Goal: Transaction & Acquisition: Purchase product/service

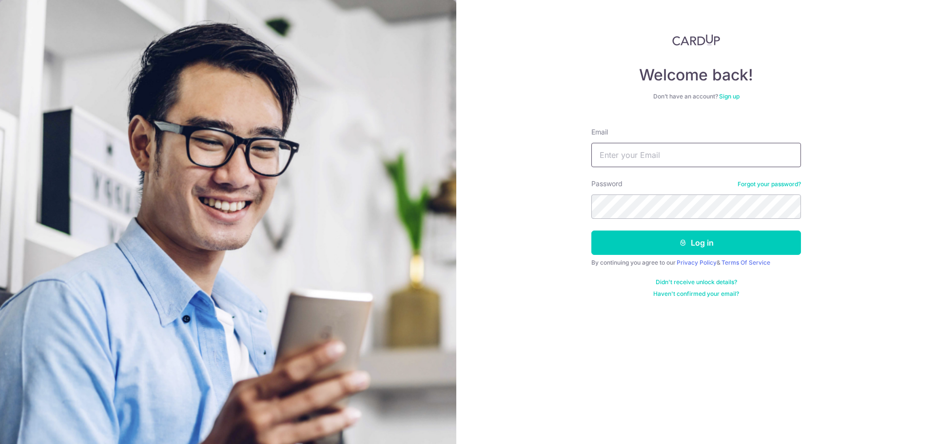
click at [619, 151] on input "Email" at bounding box center [696, 155] width 210 height 24
type input "paulchin.chimwen@gmail.com"
click at [591, 231] on button "Log in" at bounding box center [696, 243] width 210 height 24
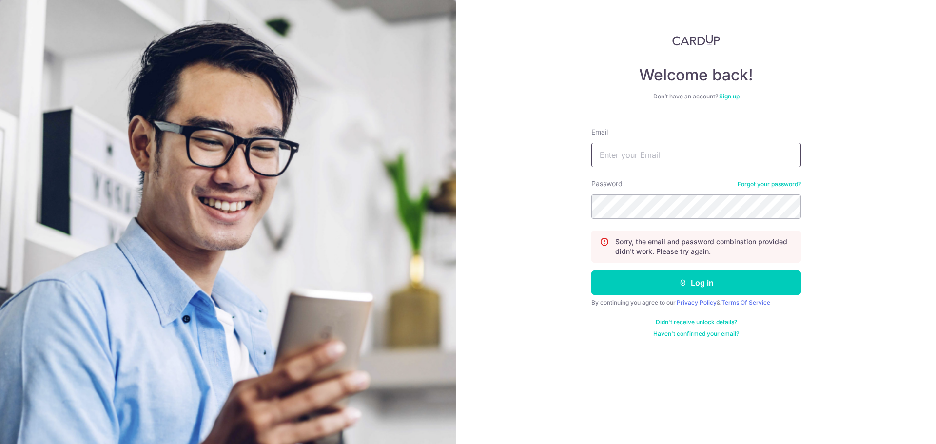
click at [623, 154] on input "Email" at bounding box center [696, 155] width 210 height 24
type input "paulchin.com@gmail.com"
click at [591, 270] on button "Log in" at bounding box center [696, 282] width 210 height 24
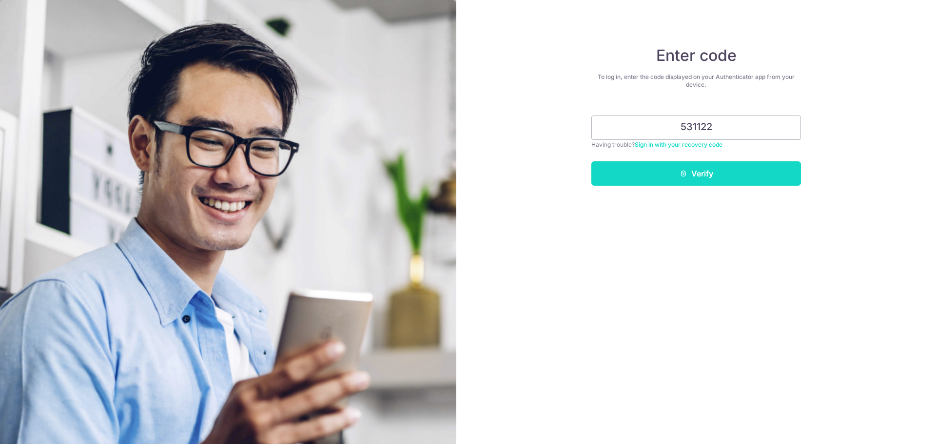
type input "531122"
click at [637, 172] on button "Verify" at bounding box center [696, 173] width 210 height 24
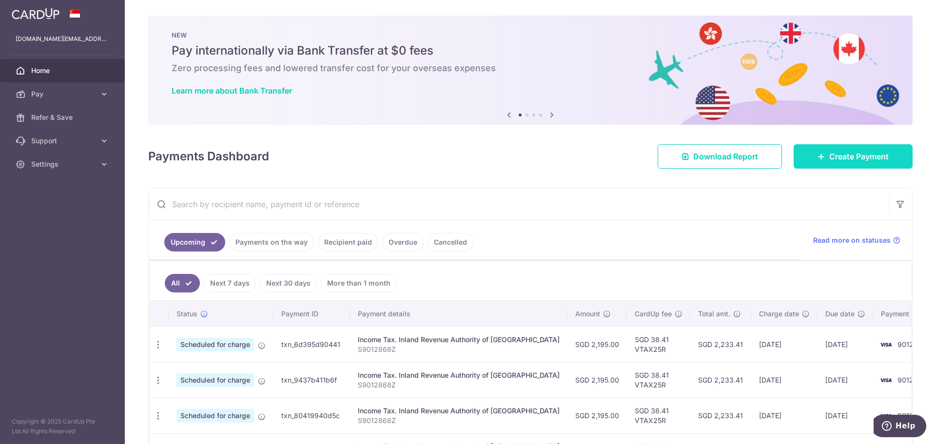
click at [828, 164] on link "Create Payment" at bounding box center [852, 156] width 119 height 24
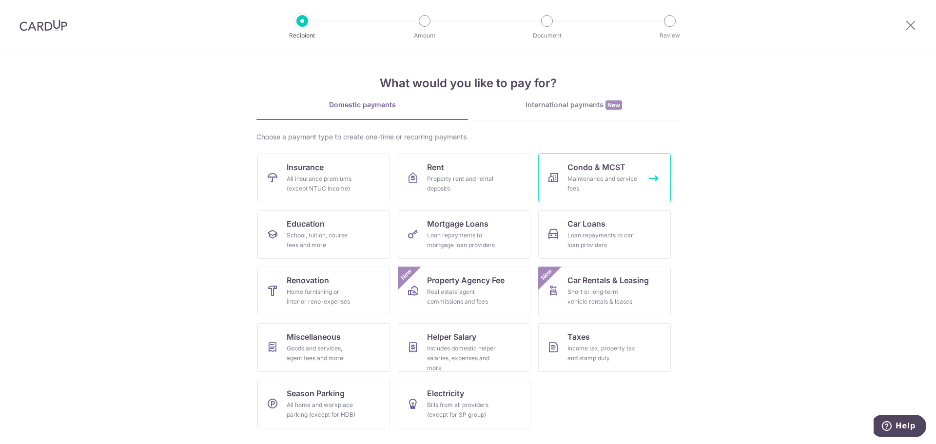
click at [576, 169] on span "Condo & MCST" at bounding box center [596, 167] width 58 height 12
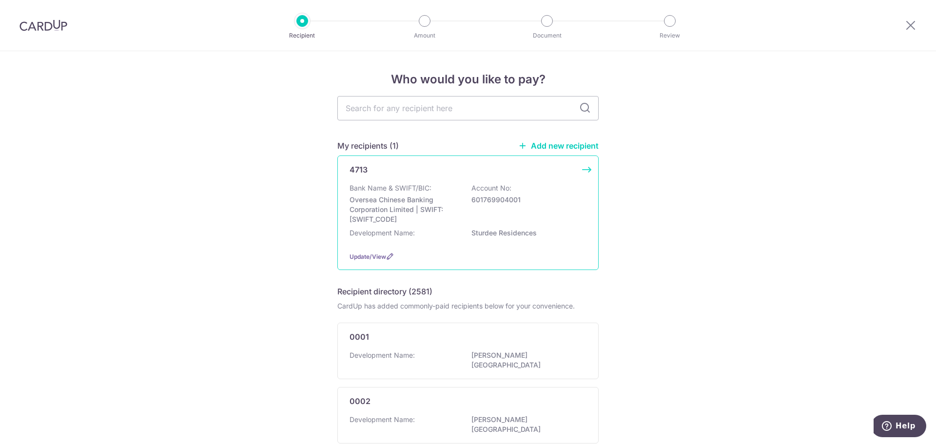
click at [466, 206] on div "Bank Name & SWIFT/BIC: Oversea Chinese Banking Corporation Limited | SWIFT: OCB…" at bounding box center [467, 203] width 237 height 41
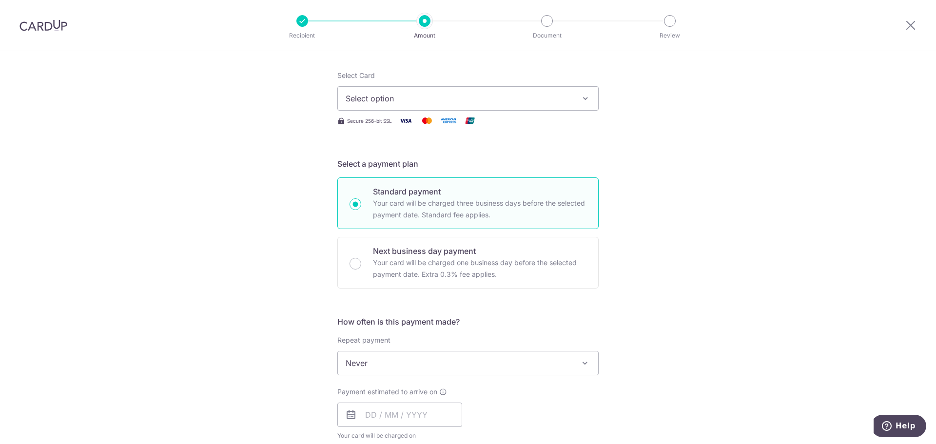
scroll to position [50, 0]
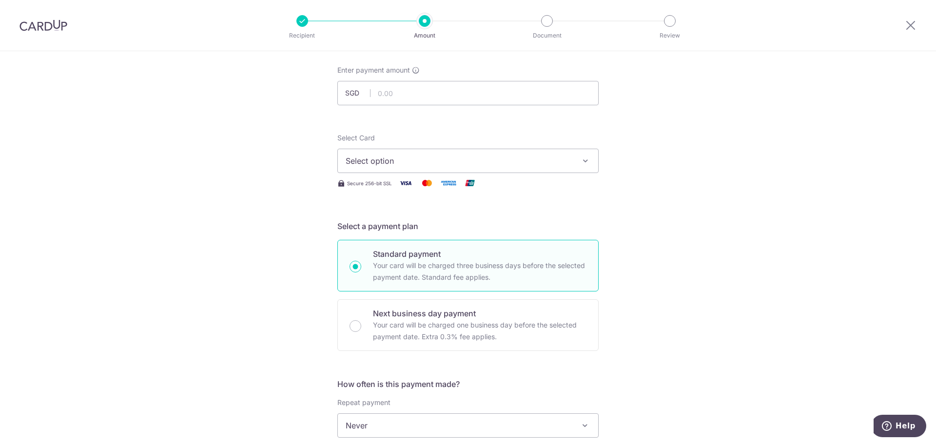
click at [65, 23] on img at bounding box center [43, 25] width 48 height 12
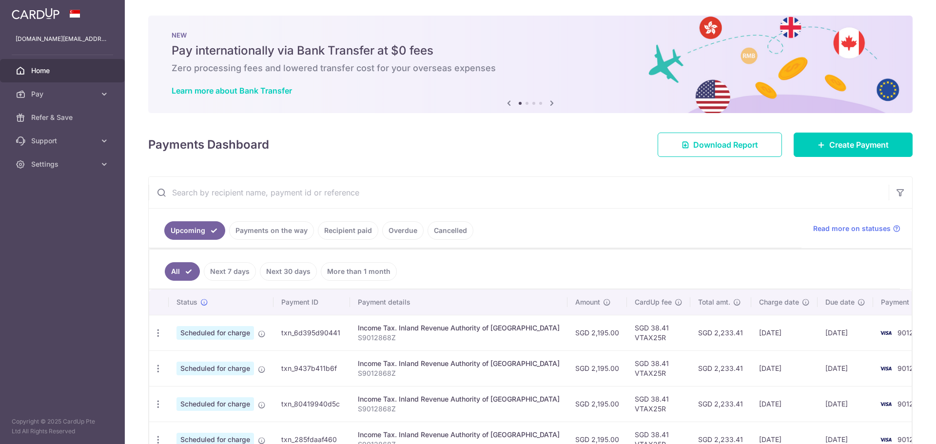
click at [354, 233] on link "Recipient paid" at bounding box center [348, 230] width 60 height 19
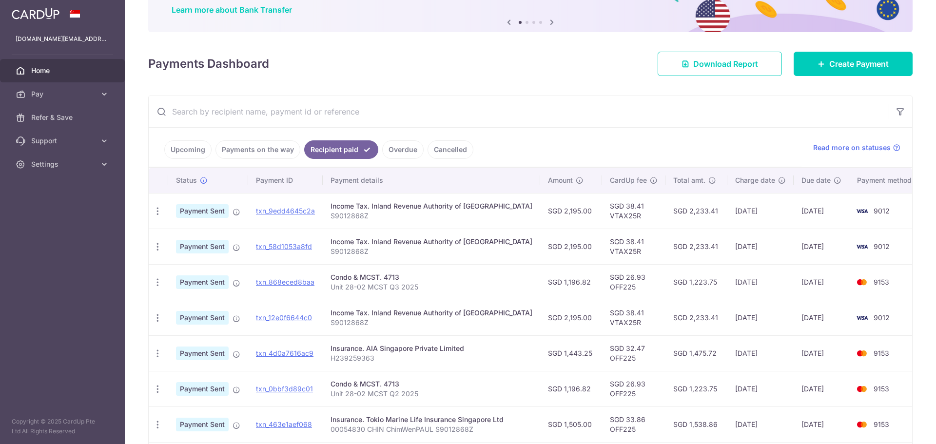
scroll to position [97, 0]
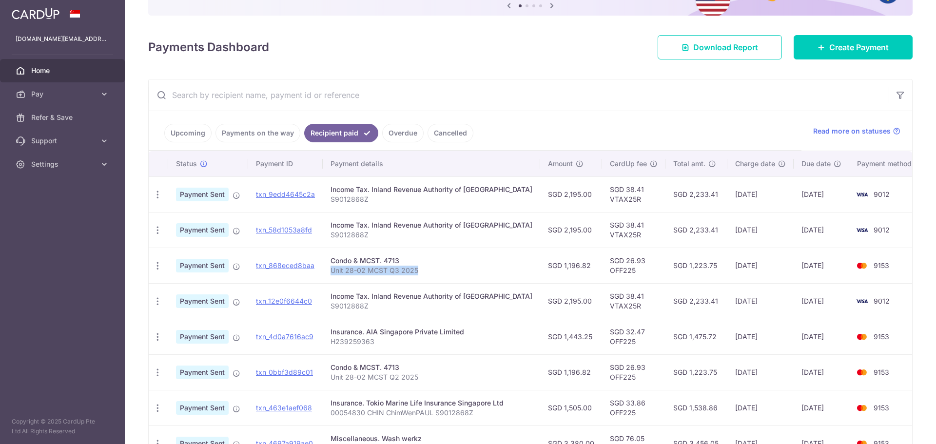
drag, startPoint x: 437, startPoint y: 271, endPoint x: 333, endPoint y: 270, distance: 103.8
click at [333, 270] on td "Condo & MCST. 4713 Unit 28-02 MCST Q3 2025" at bounding box center [431, 266] width 217 height 36
copy p "Unit 28-02 MCST Q3 2025"
click at [810, 49] on link "Create Payment" at bounding box center [852, 47] width 119 height 24
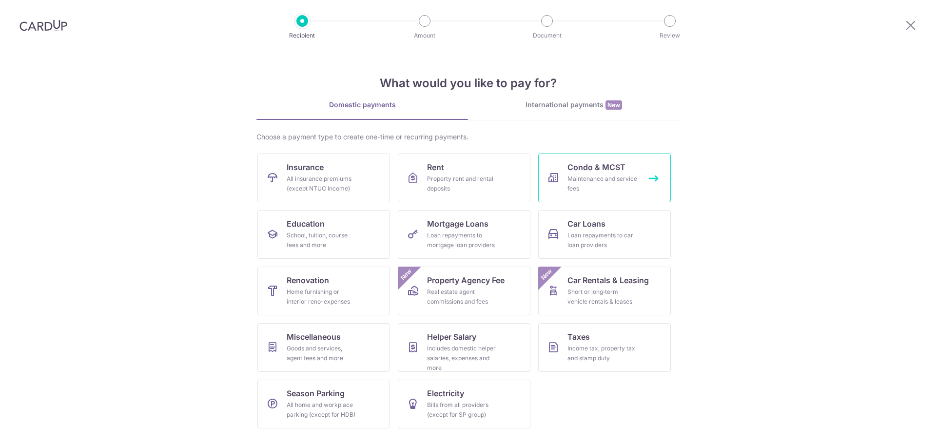
click at [554, 183] on icon at bounding box center [553, 178] width 12 height 12
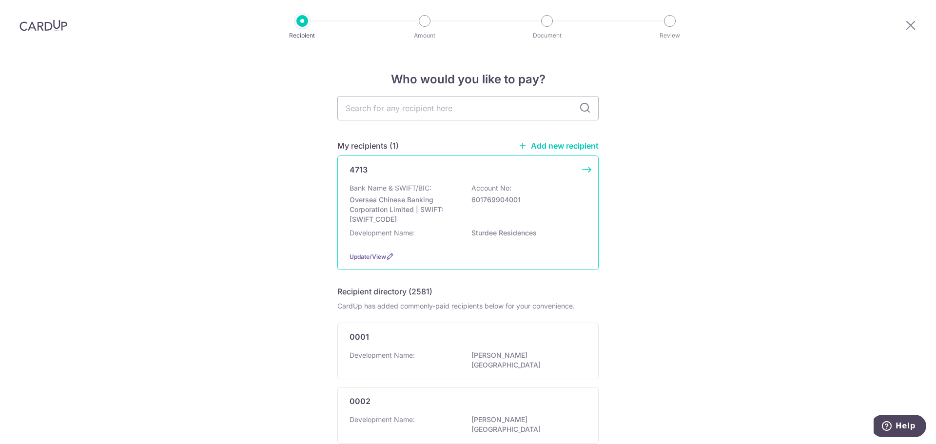
click at [410, 209] on p "Oversea Chinese Banking Corporation Limited | SWIFT: [SWIFT_CODE]" at bounding box center [403, 209] width 109 height 29
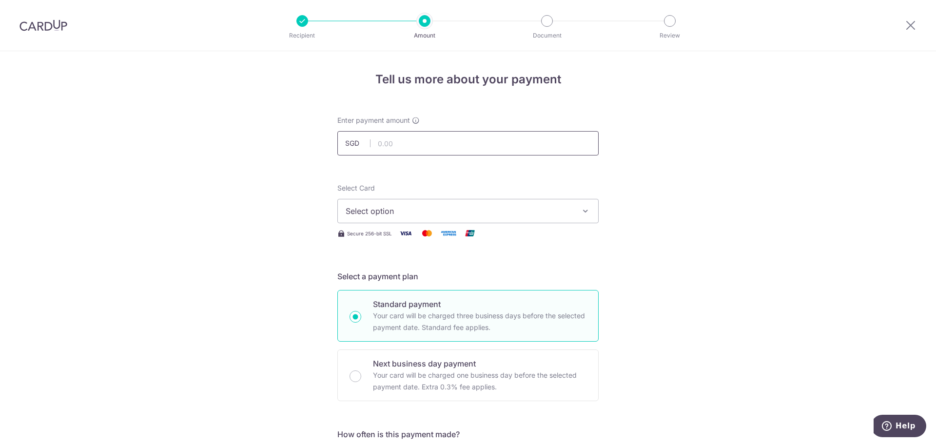
click at [403, 147] on input "text" at bounding box center [467, 143] width 261 height 24
type input "1,196.82"
click at [397, 208] on span "Select option" at bounding box center [459, 211] width 227 height 12
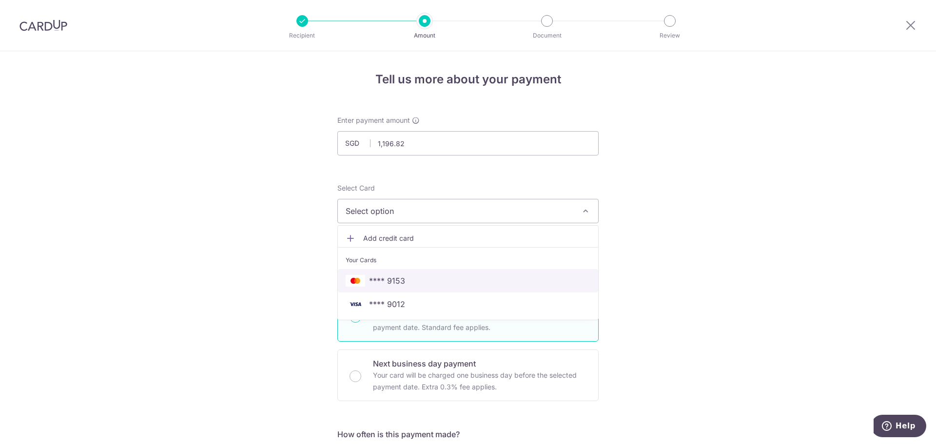
click at [407, 271] on link "**** 9153" at bounding box center [468, 280] width 260 height 23
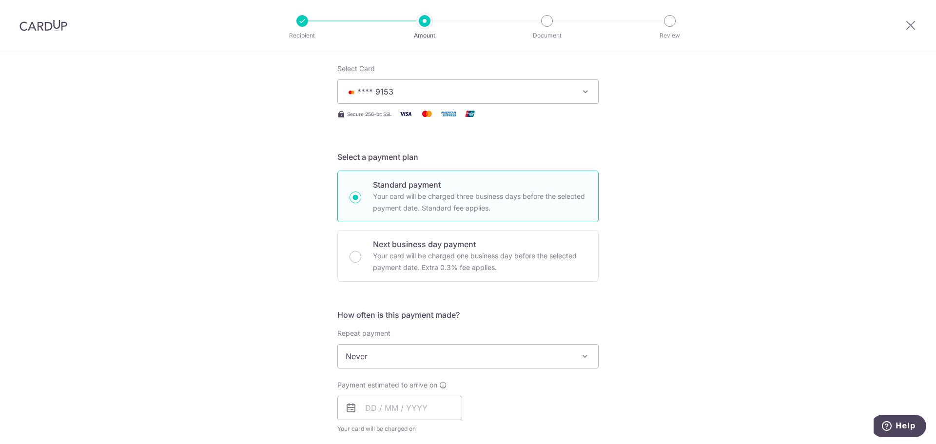
scroll to position [244, 0]
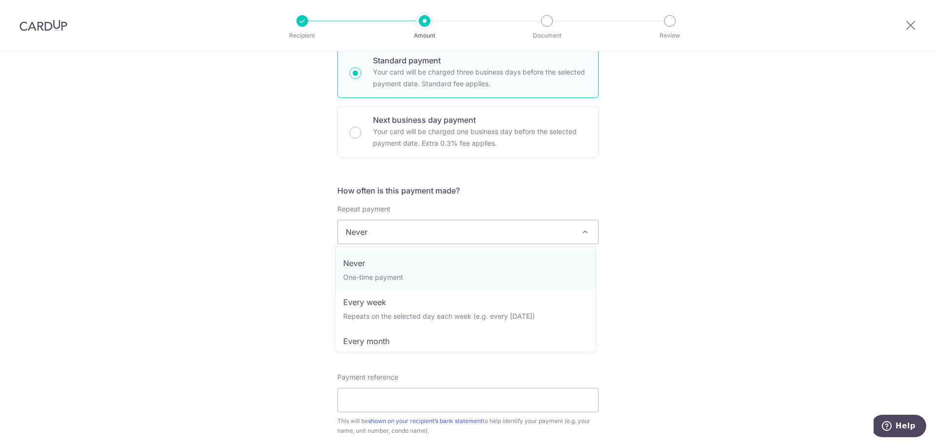
click at [409, 238] on span "Never" at bounding box center [468, 231] width 260 height 23
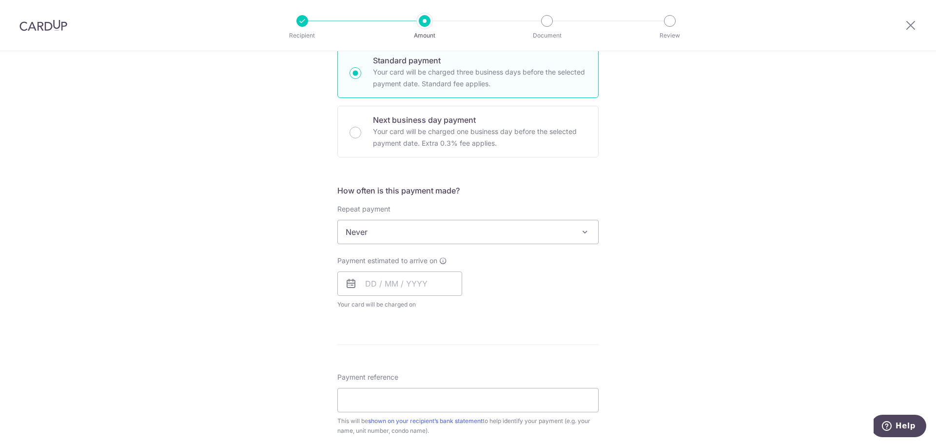
click at [409, 238] on span "Never" at bounding box center [468, 231] width 260 height 23
click at [390, 290] on input "text" at bounding box center [399, 283] width 125 height 24
click at [447, 389] on link "17" at bounding box center [455, 392] width 16 height 16
type input "[DATE]"
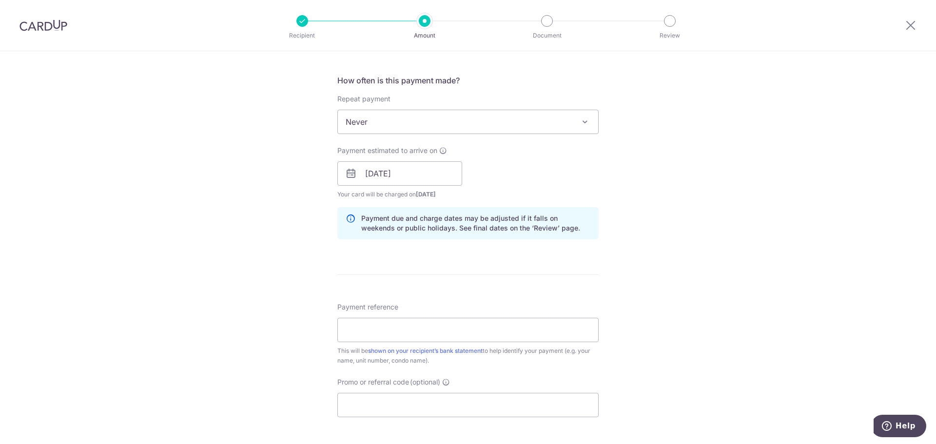
scroll to position [390, 0]
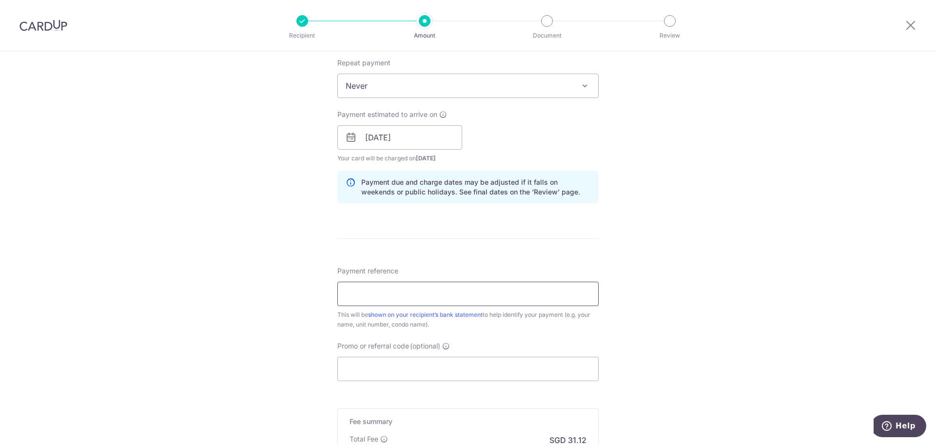
click at [382, 288] on input "Payment reference" at bounding box center [467, 294] width 261 height 24
paste input "Unit 28-02 MCST Q3 2025"
click at [419, 295] on input "Unit 28-02 MCST Q3 2025" at bounding box center [467, 294] width 261 height 24
type input "Unit 28-02 MCST Q4 2025"
click at [425, 362] on input "Promo or referral code (optional)" at bounding box center [467, 369] width 261 height 24
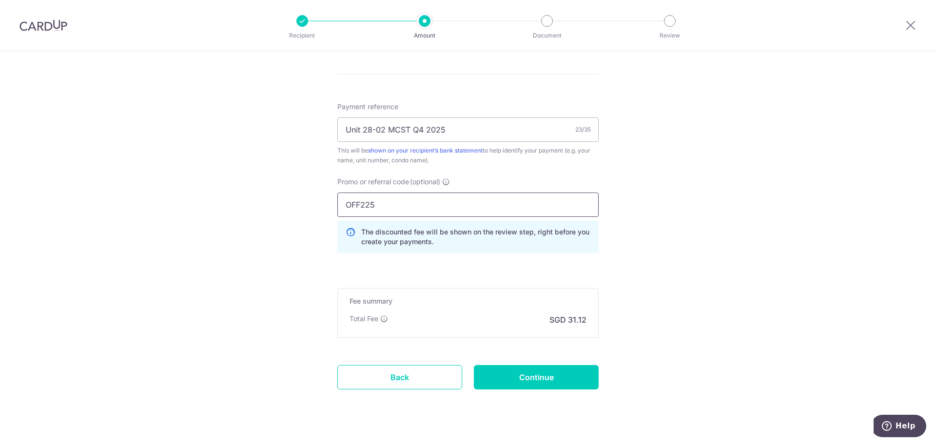
scroll to position [573, 0]
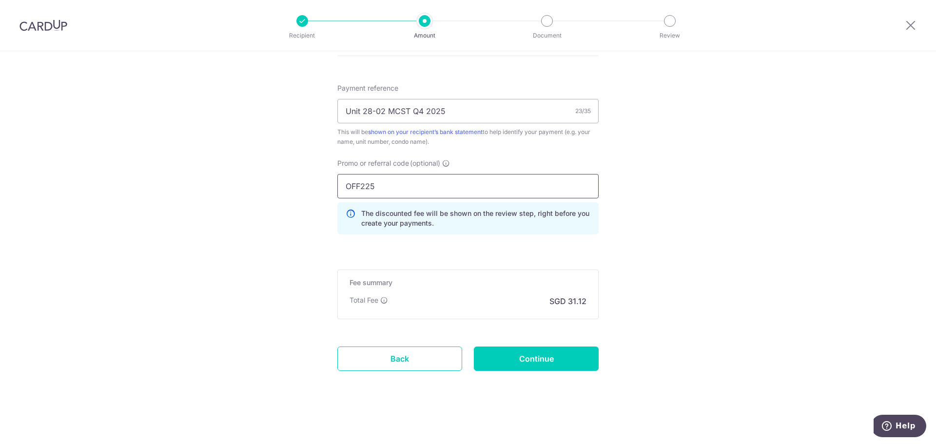
type input "OFF225"
click at [553, 366] on input "Continue" at bounding box center [536, 359] width 125 height 24
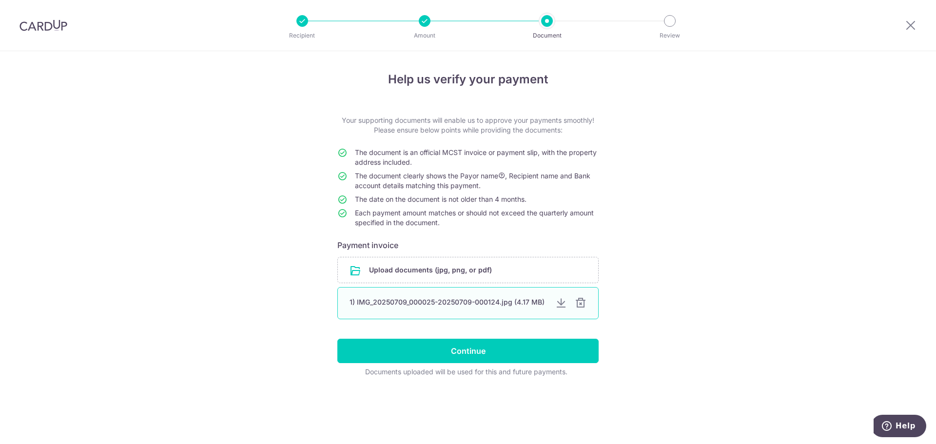
click at [581, 306] on div at bounding box center [581, 303] width 12 height 12
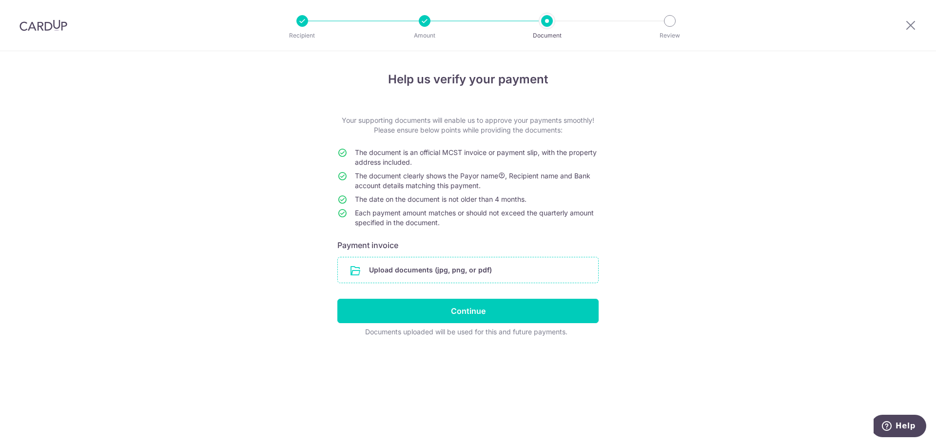
click at [432, 272] on input "file" at bounding box center [468, 269] width 260 height 25
click at [432, 275] on input "file" at bounding box center [468, 269] width 260 height 25
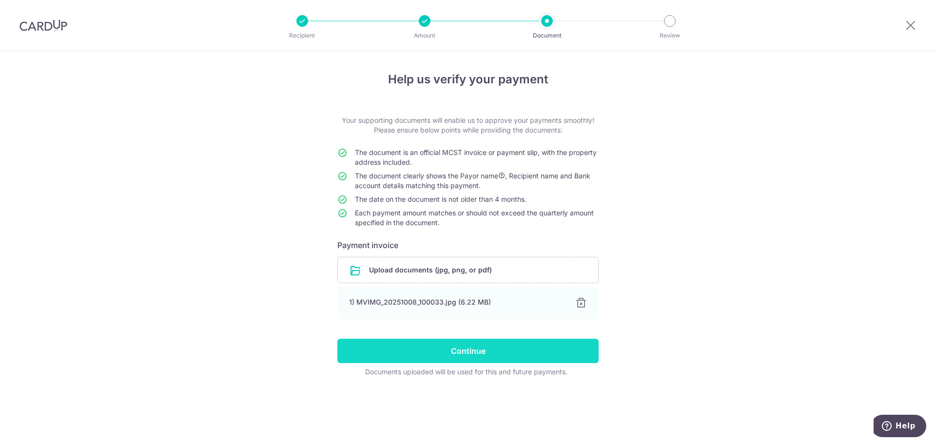
click at [530, 357] on input "Continue" at bounding box center [467, 351] width 261 height 24
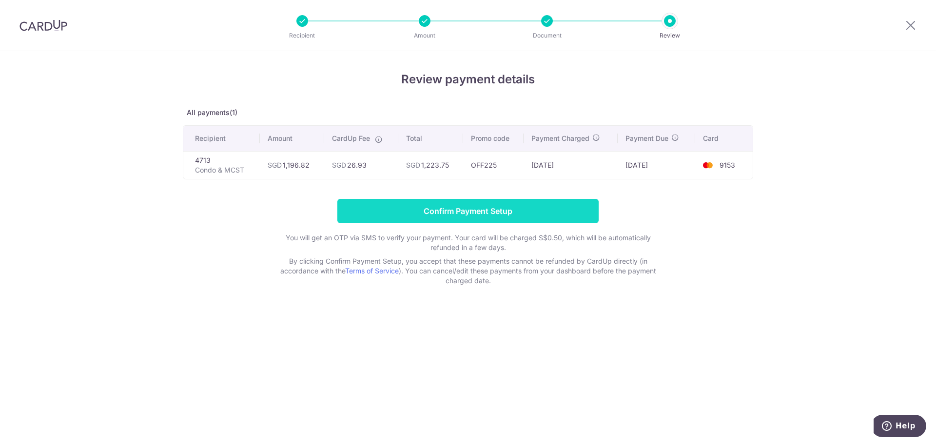
click at [496, 208] on input "Confirm Payment Setup" at bounding box center [467, 211] width 261 height 24
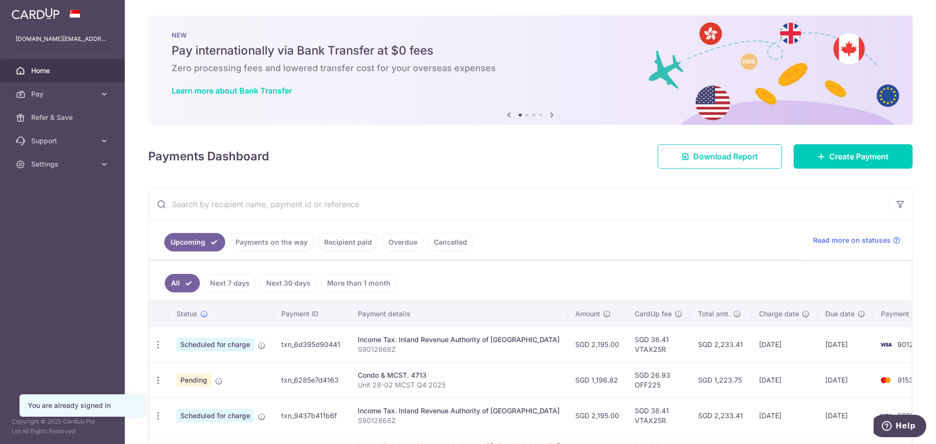
click at [193, 376] on span "Pending" at bounding box center [193, 380] width 35 height 14
click at [159, 384] on icon "button" at bounding box center [158, 380] width 10 height 10
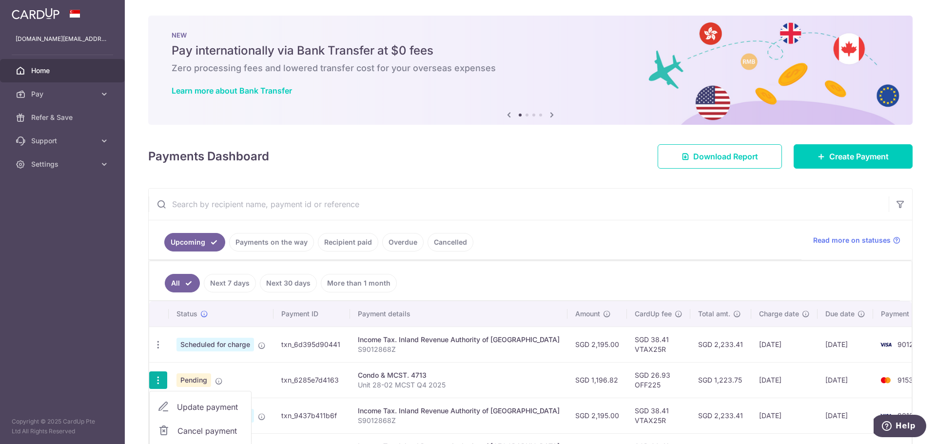
click at [180, 403] on span "Update payment" at bounding box center [210, 407] width 66 height 12
radio input "true"
type input "1,196.82"
type input "[DATE]"
type input "Unit 28-02 MCST Q4 2025"
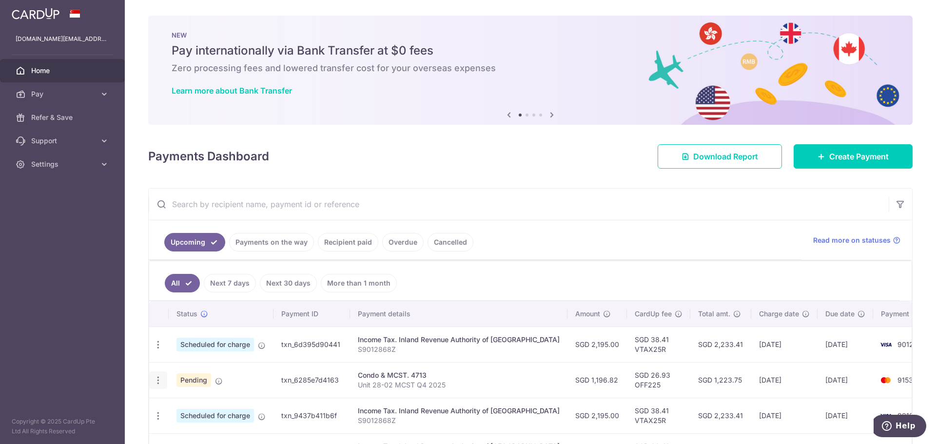
type input "OFF225"
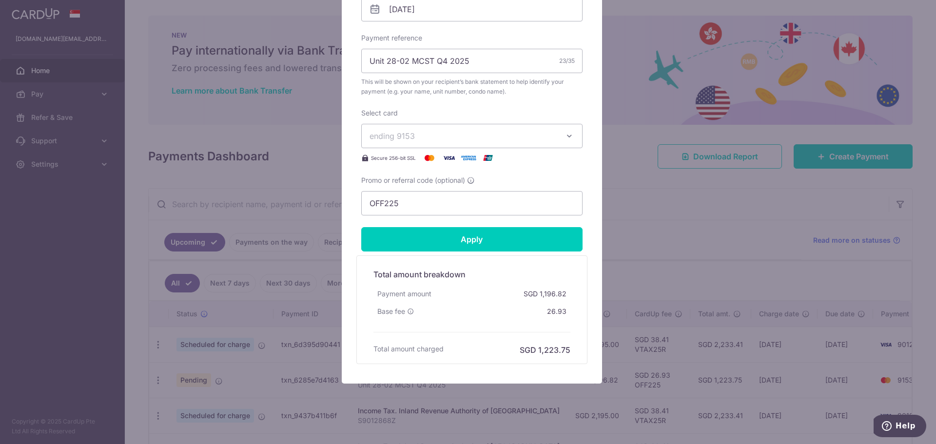
scroll to position [346, 0]
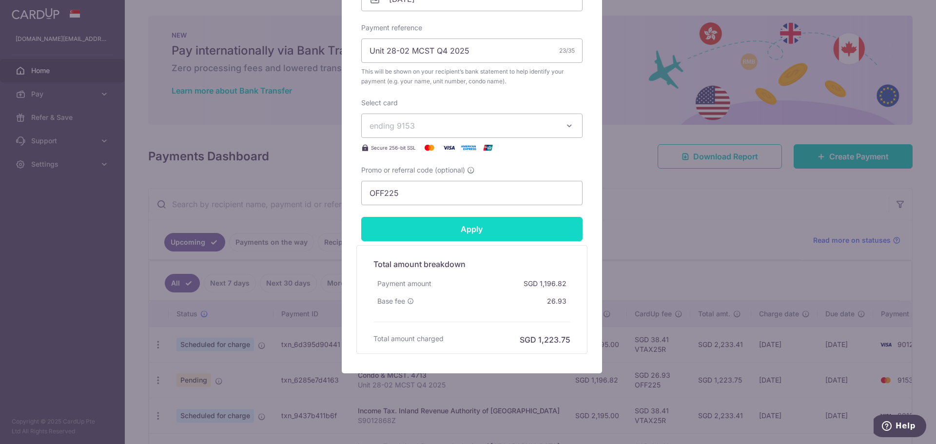
click at [466, 235] on input "Apply" at bounding box center [471, 229] width 221 height 24
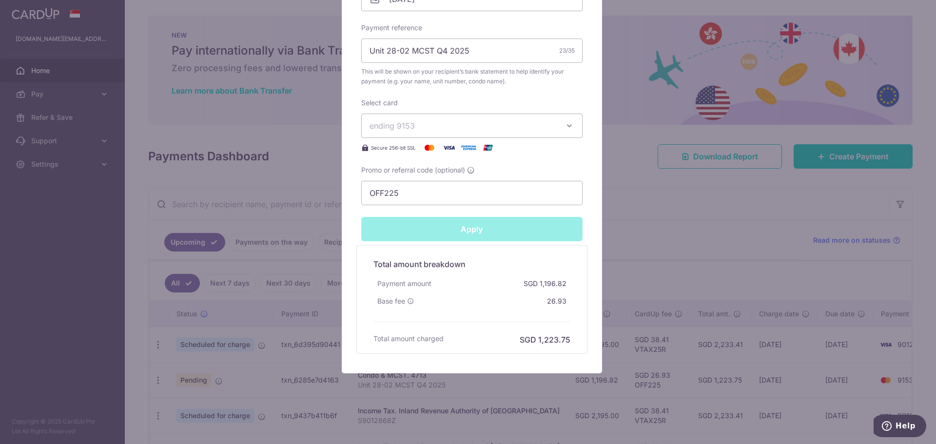
type input "Successfully Applied"
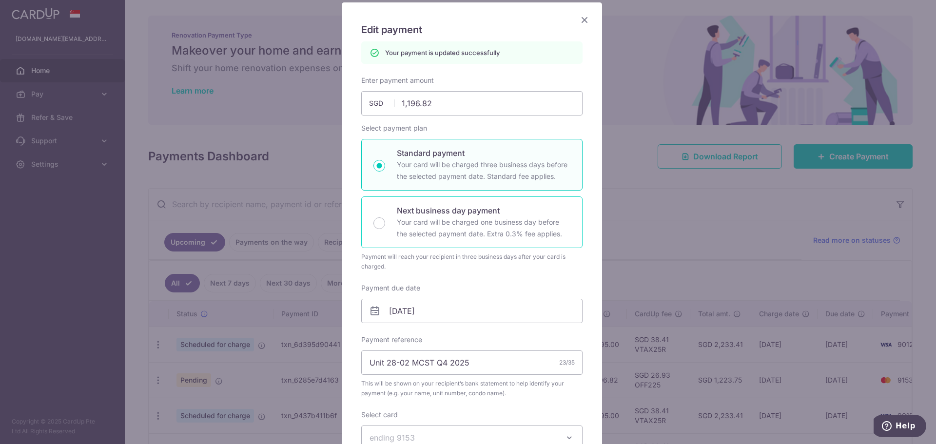
scroll to position [0, 0]
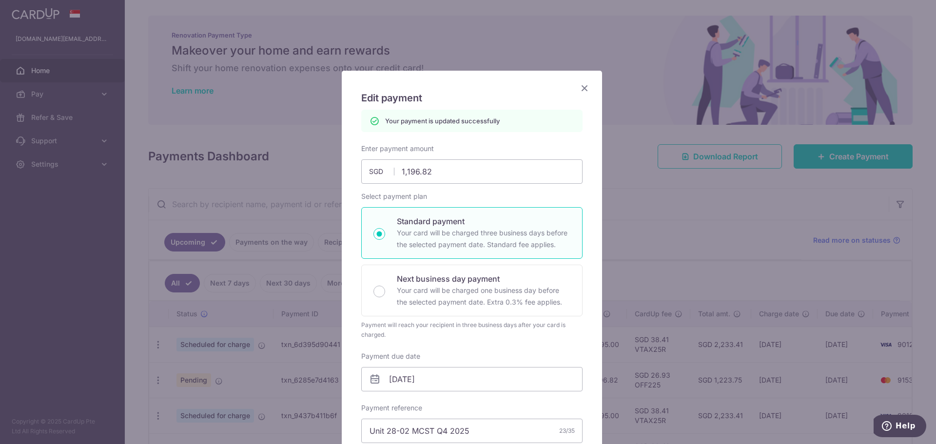
click at [581, 92] on icon "Close" at bounding box center [585, 88] width 12 height 12
